Goal: Check status: Check status

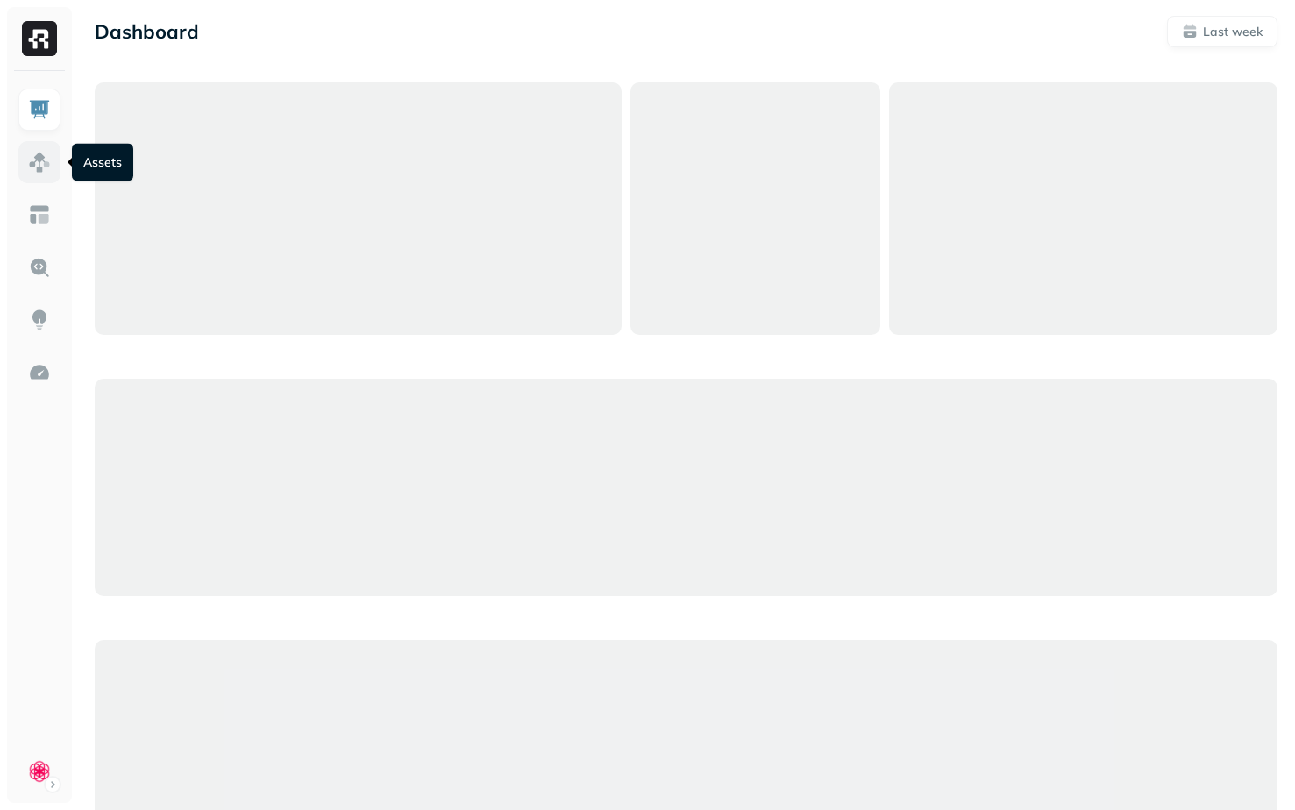
click at [31, 160] on img at bounding box center [39, 162] width 23 height 23
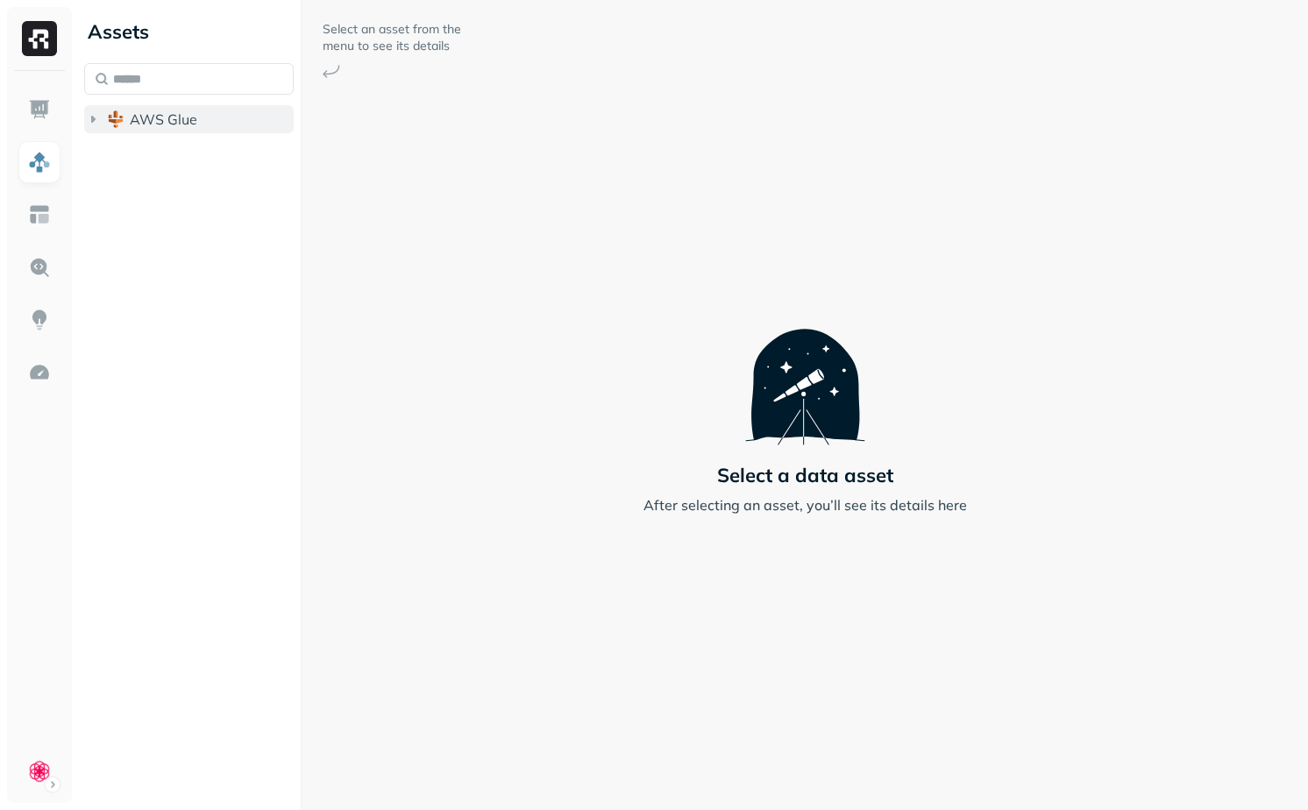
click at [174, 112] on span "AWS Glue" at bounding box center [164, 119] width 68 height 18
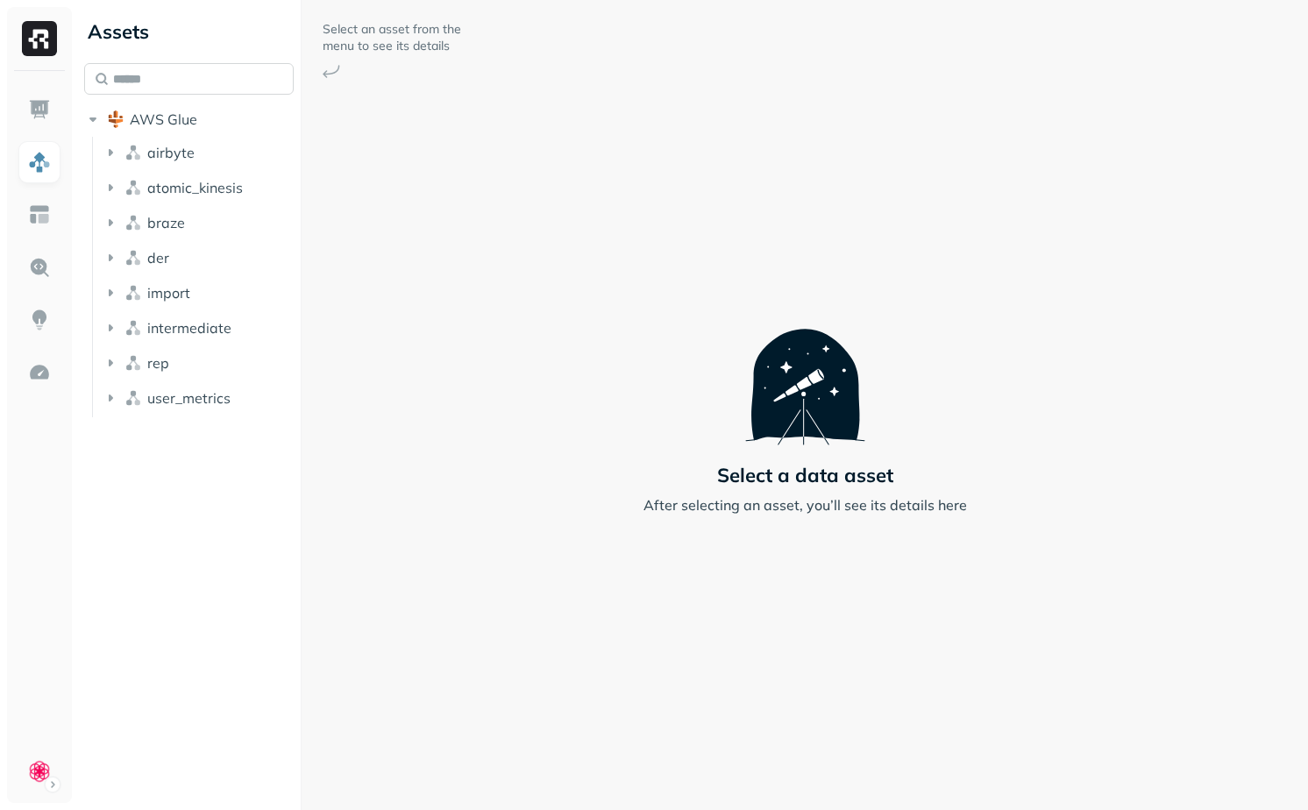
click at [178, 87] on input "text" at bounding box center [189, 79] width 210 height 32
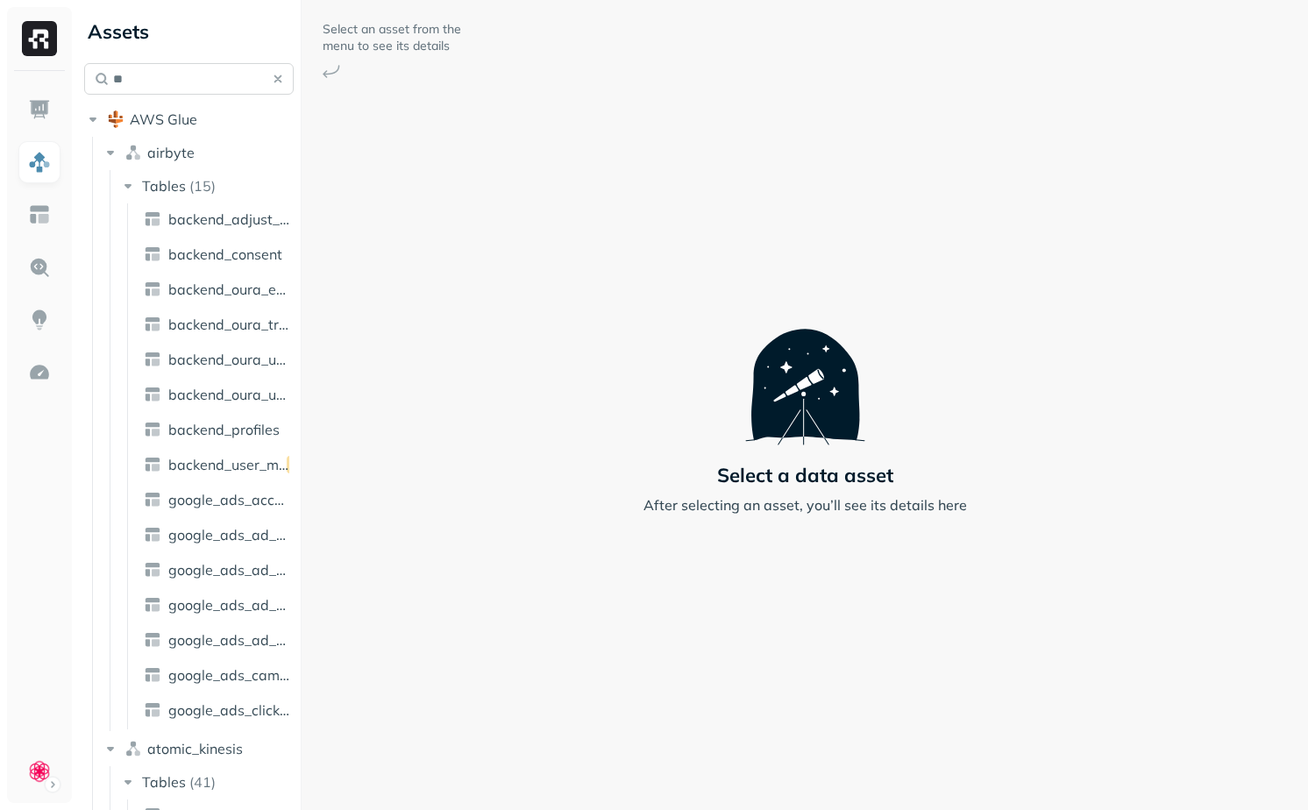
type input "*"
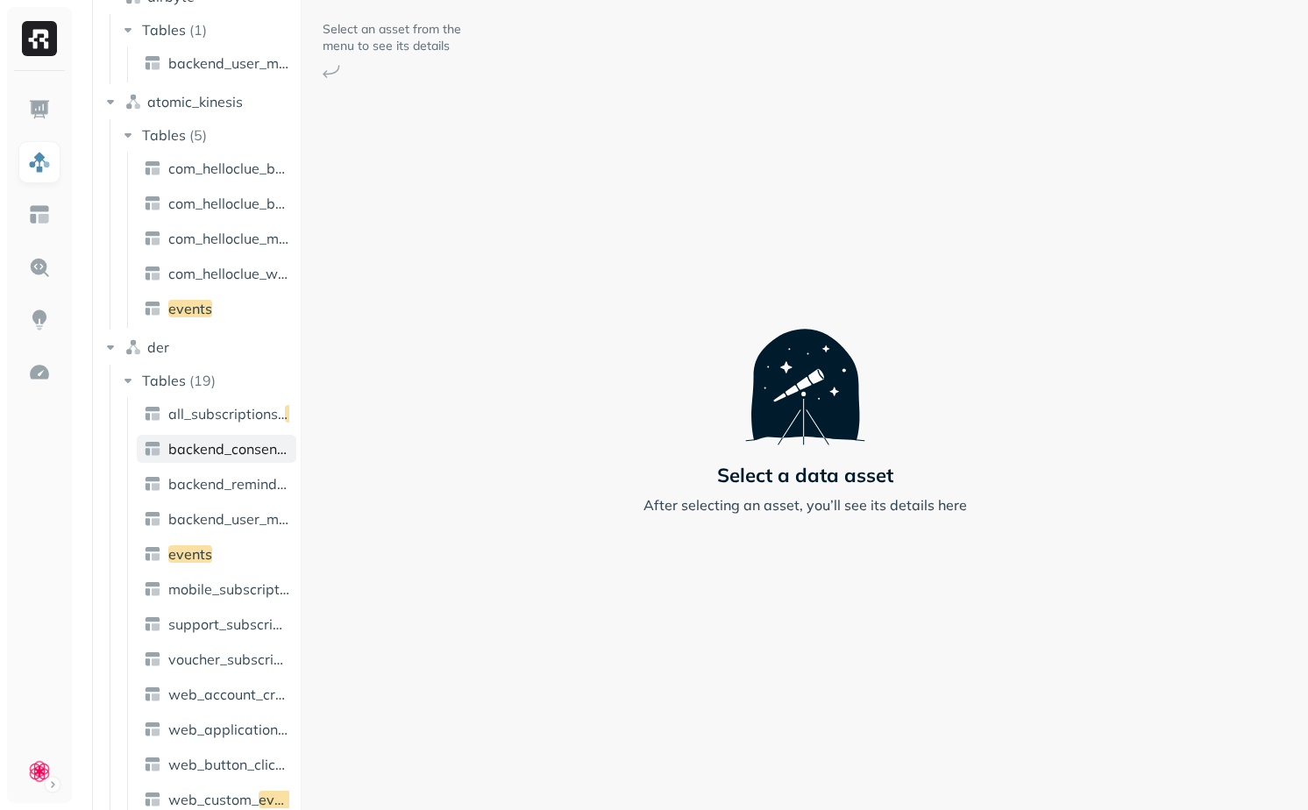
scroll to position [155, 0]
type input "******"
click at [211, 563] on link "events" at bounding box center [217, 555] width 160 height 28
click at [238, 552] on link "events" at bounding box center [217, 555] width 160 height 28
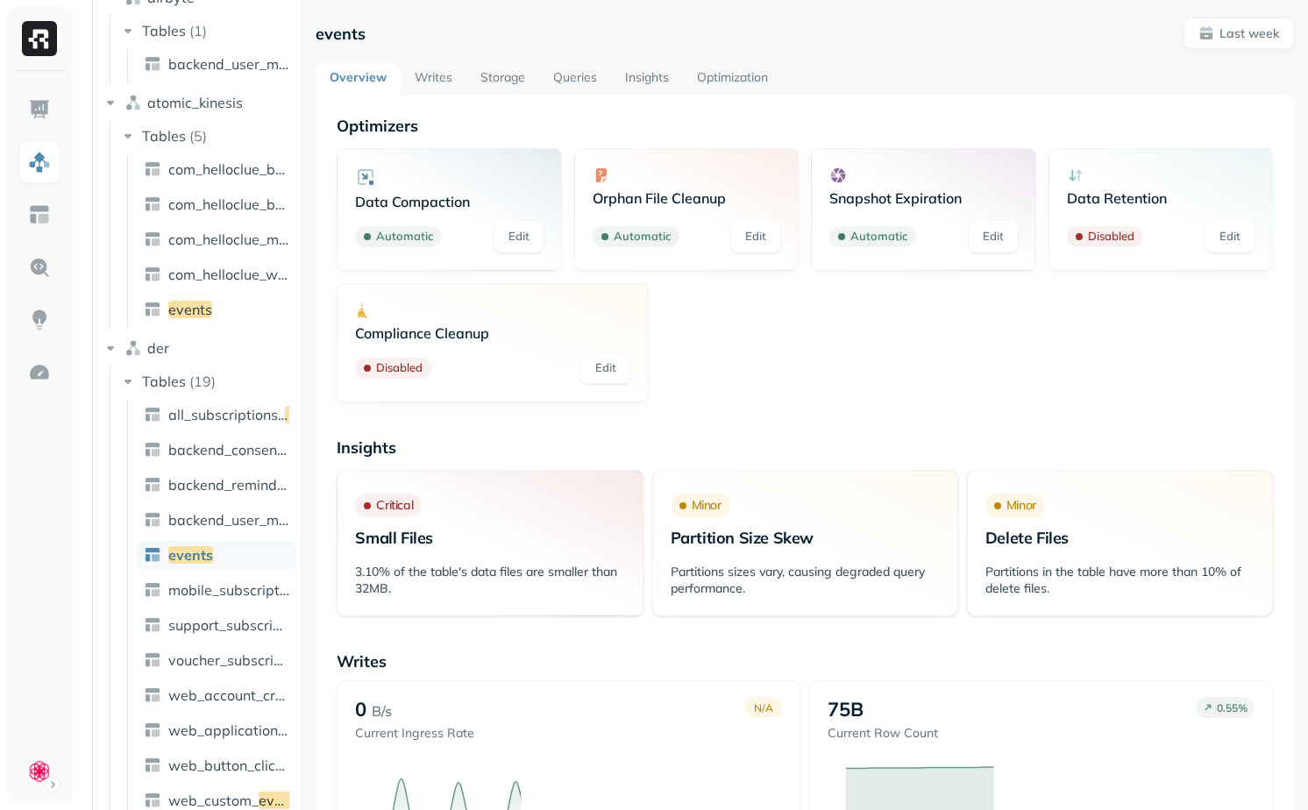
click at [438, 81] on link "Writes" at bounding box center [434, 79] width 66 height 32
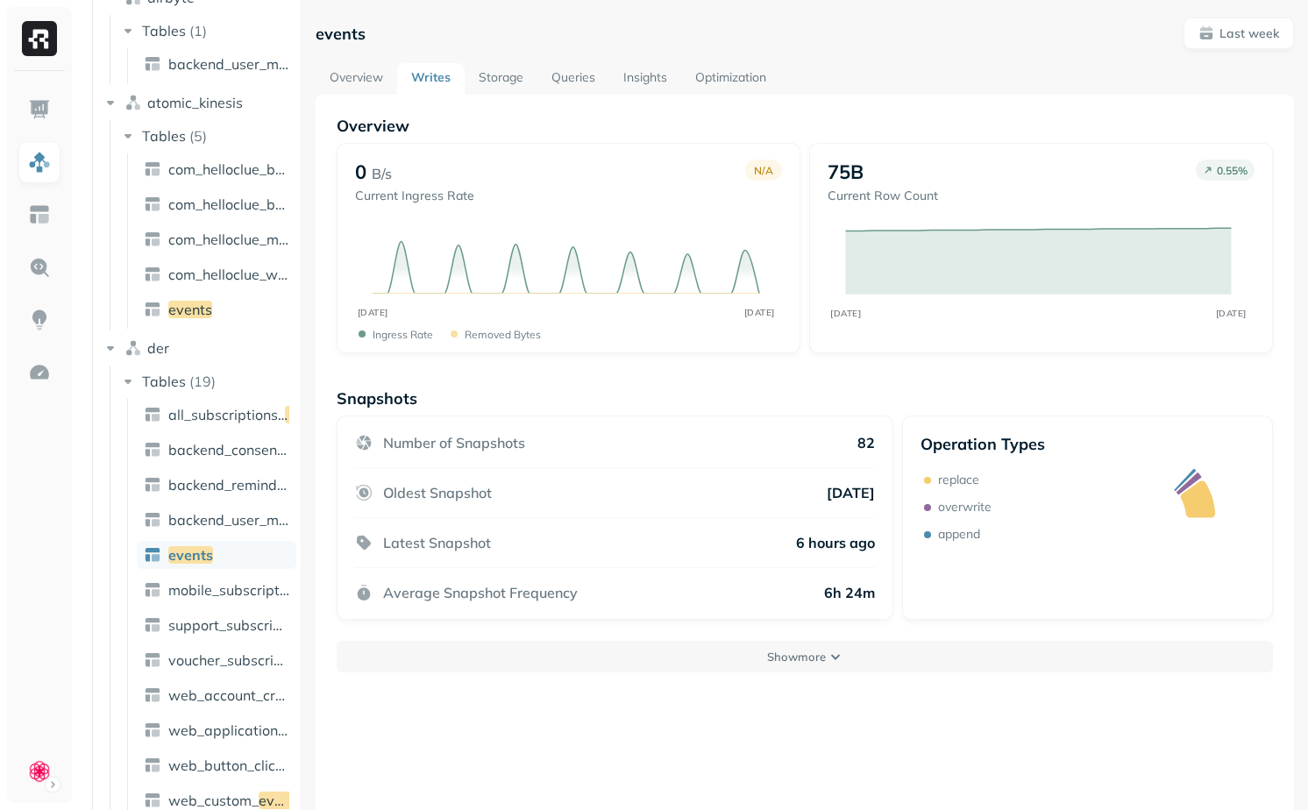
scroll to position [18, 0]
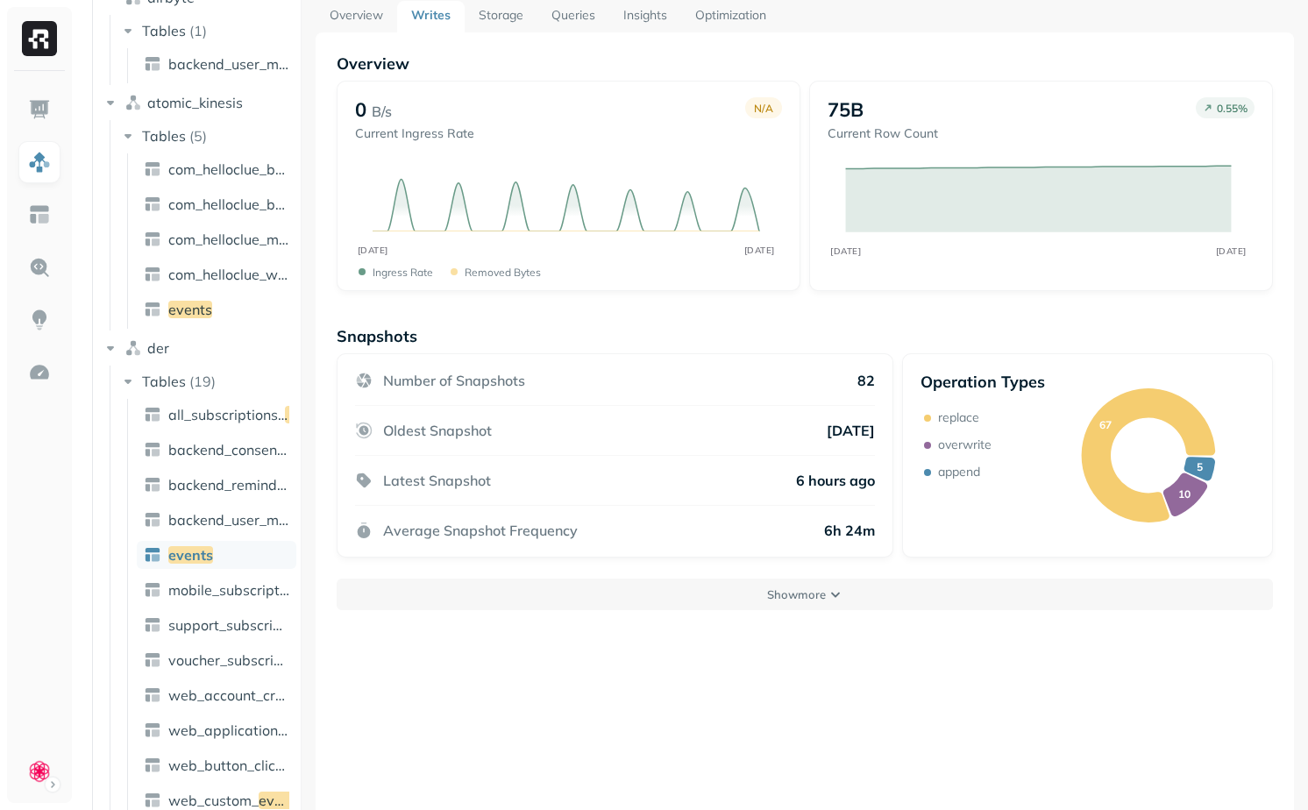
click at [728, 613] on div "Overview 0 B/s Current Ingress Rate N/A SEP [DATE] Ingress Rate Removed bytes 7…" at bounding box center [805, 437] width 978 height 810
click at [729, 602] on button "Show more" at bounding box center [805, 595] width 936 height 32
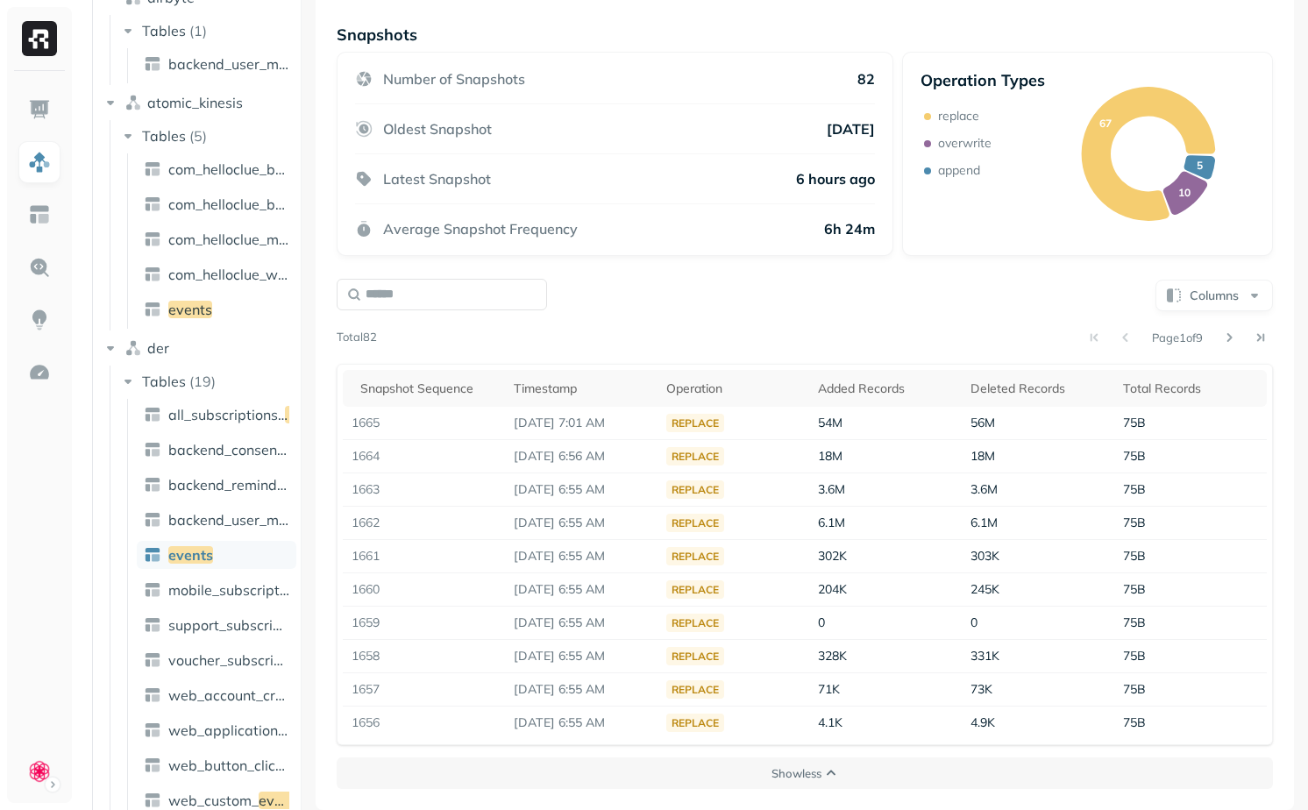
scroll to position [0, 0]
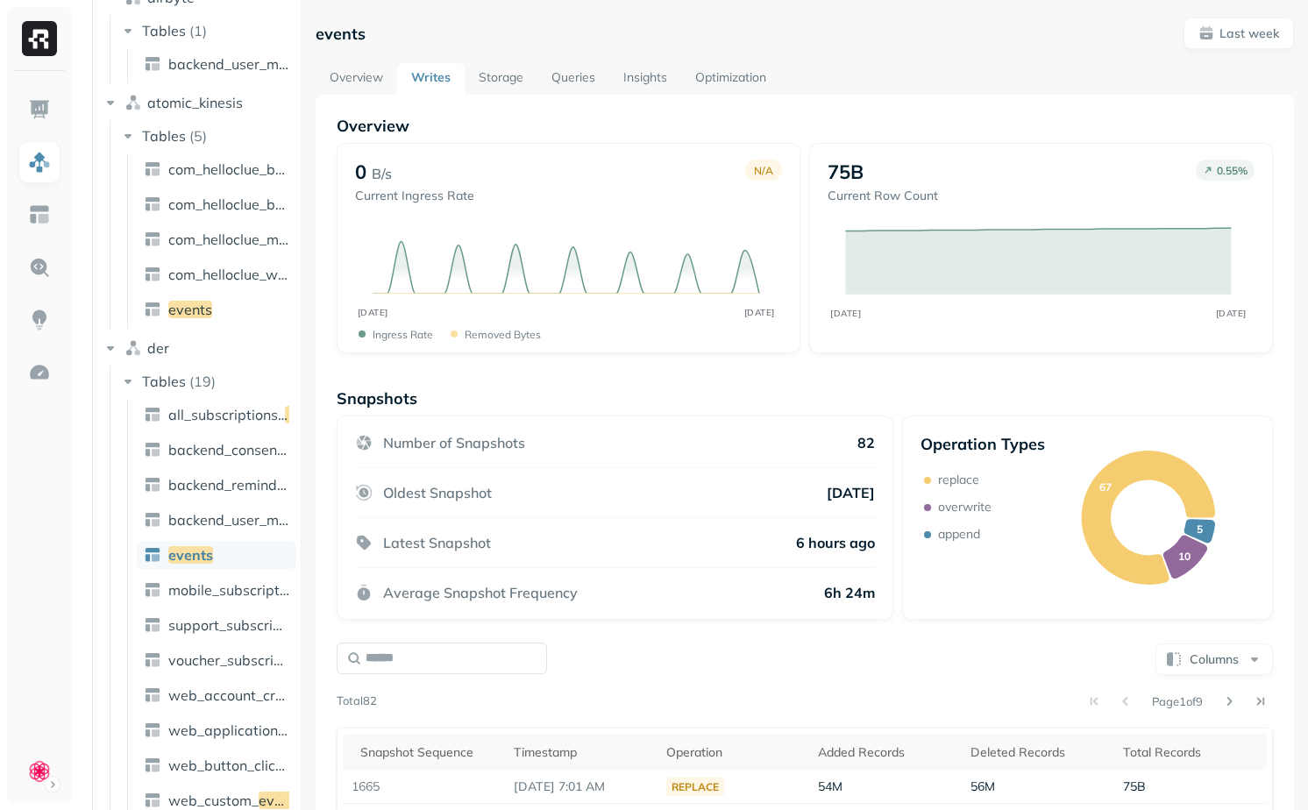
click at [365, 71] on link "Overview" at bounding box center [357, 79] width 82 height 32
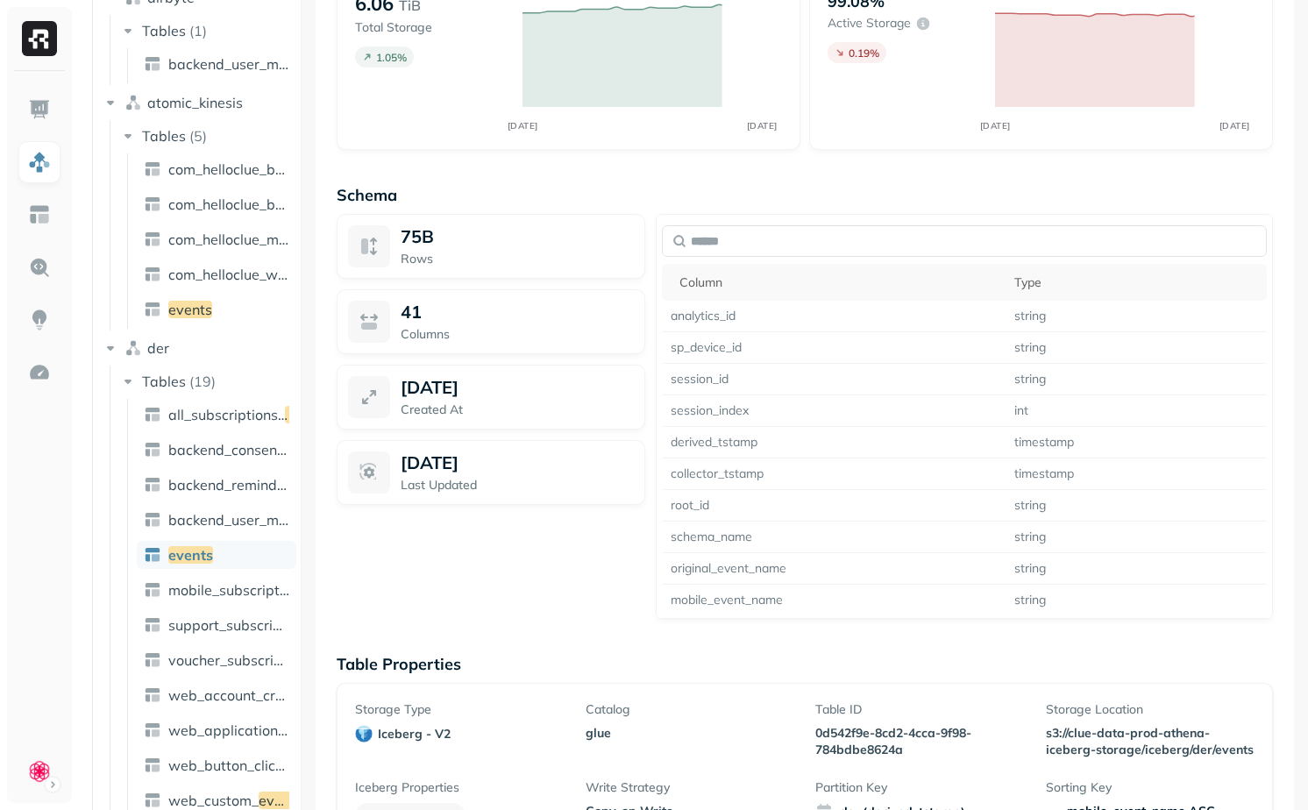
scroll to position [1431, 0]
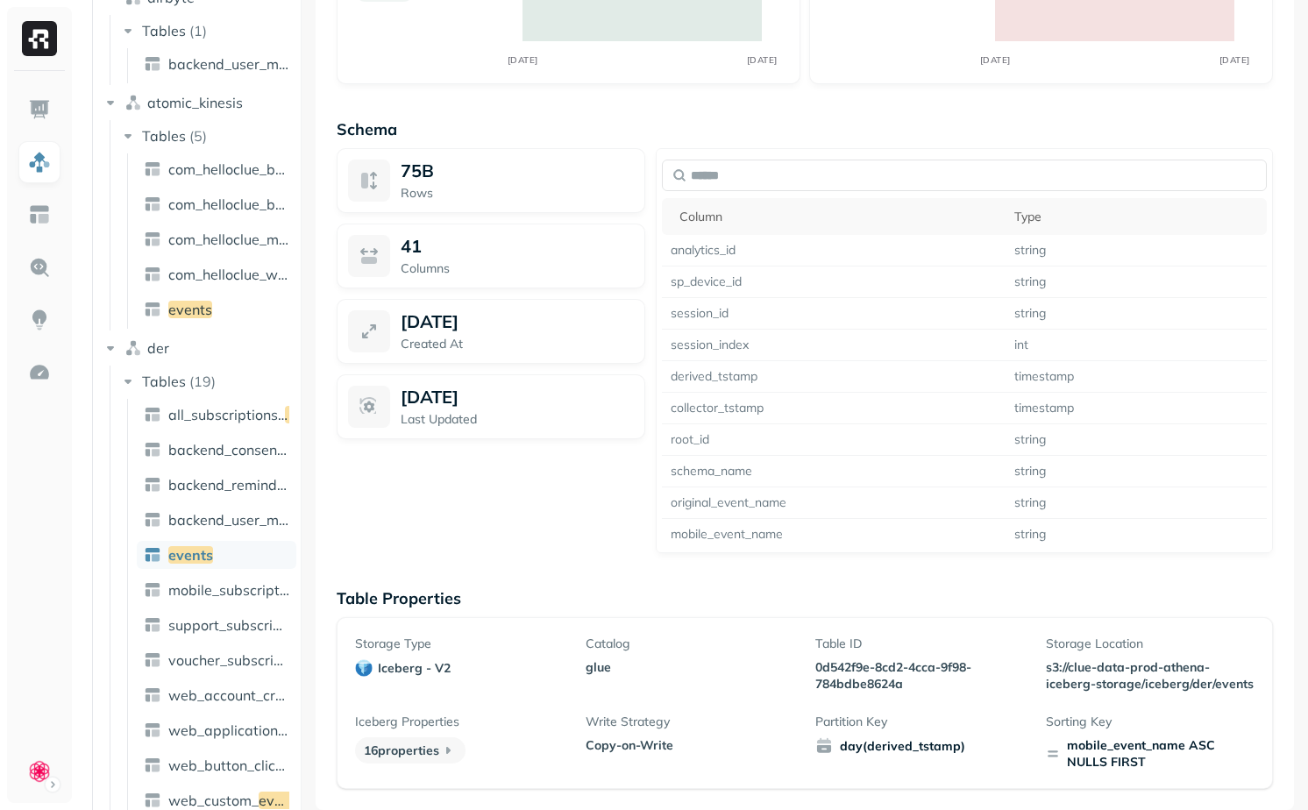
click at [828, 663] on p "0d542f9e-8cd2-4cca-9f98-784bdbe8624a" at bounding box center [919, 675] width 209 height 33
drag, startPoint x: 828, startPoint y: 663, endPoint x: 890, endPoint y: 686, distance: 66.3
click at [890, 686] on p "0d542f9e-8cd2-4cca-9f98-784bdbe8624a" at bounding box center [919, 675] width 209 height 33
copy p "0d542f9e-8cd2-4cca-9f98-784bdbe8624a"
